Goal: Task Accomplishment & Management: Use online tool/utility

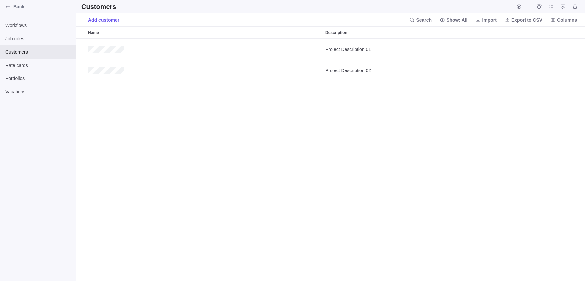
scroll to position [242, 508]
click at [486, 20] on span "Import" at bounding box center [489, 20] width 15 height 7
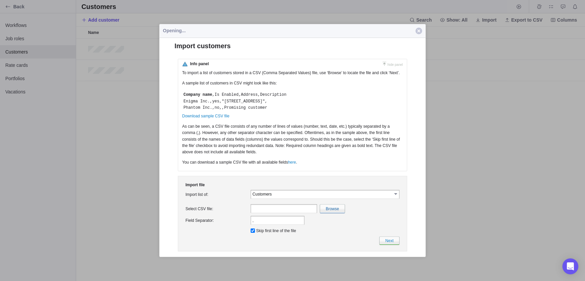
scroll to position [0, 0]
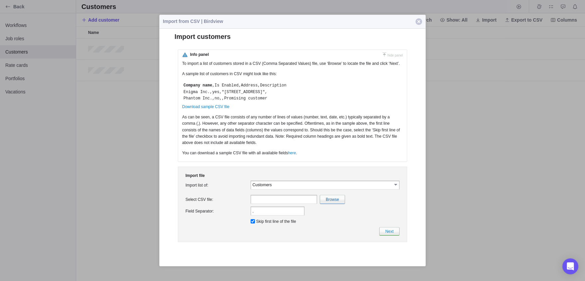
click at [351, 187] on input "Customers" at bounding box center [321, 184] width 139 height 6
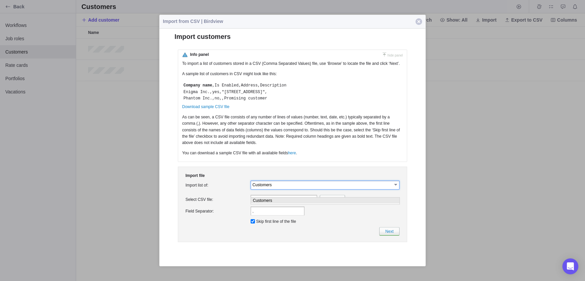
click at [351, 187] on input "Customers" at bounding box center [321, 184] width 139 height 6
click at [418, 25] on span "button" at bounding box center [418, 21] width 7 height 7
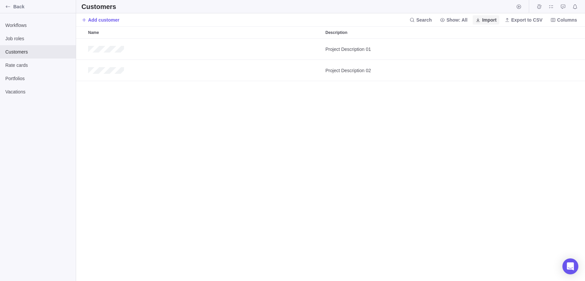
click at [482, 17] on span "Import" at bounding box center [489, 20] width 15 height 7
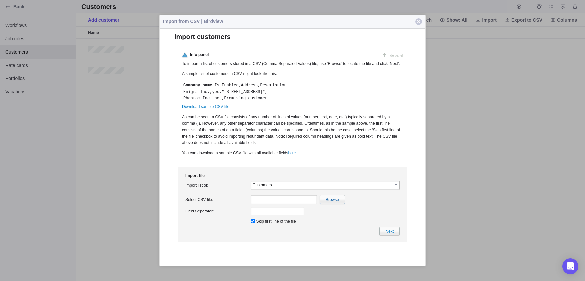
click at [289, 187] on td "Customers select Customers" at bounding box center [324, 185] width 151 height 12
click at [291, 187] on input "Customers" at bounding box center [321, 184] width 139 height 6
click at [333, 203] on input "file" at bounding box center [187, 199] width 314 height 8
type input "C:\fakepath\tttt.csv"
type input "tttt.csv"
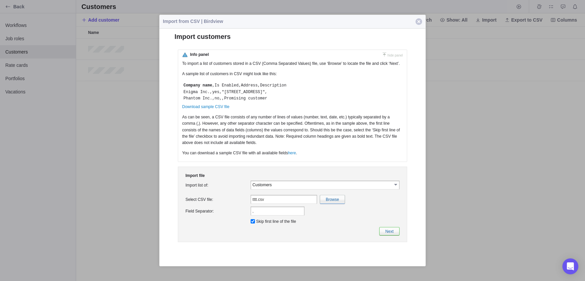
click at [391, 235] on link "Next" at bounding box center [389, 230] width 20 height 8
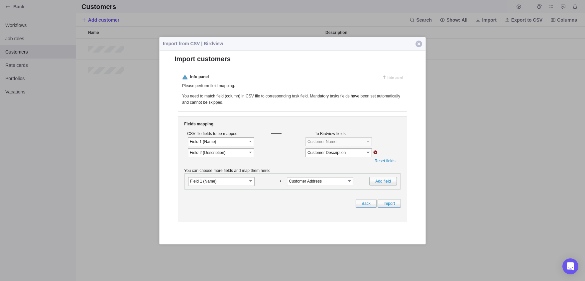
click at [421, 43] on span "button" at bounding box center [418, 44] width 7 height 7
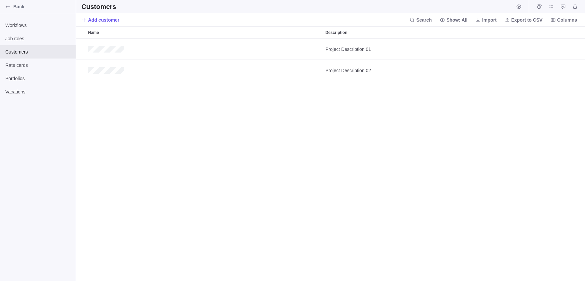
scroll to position [242, 508]
click at [18, 52] on span "Customers" at bounding box center [37, 51] width 65 height 7
